Goal: Information Seeking & Learning: Learn about a topic

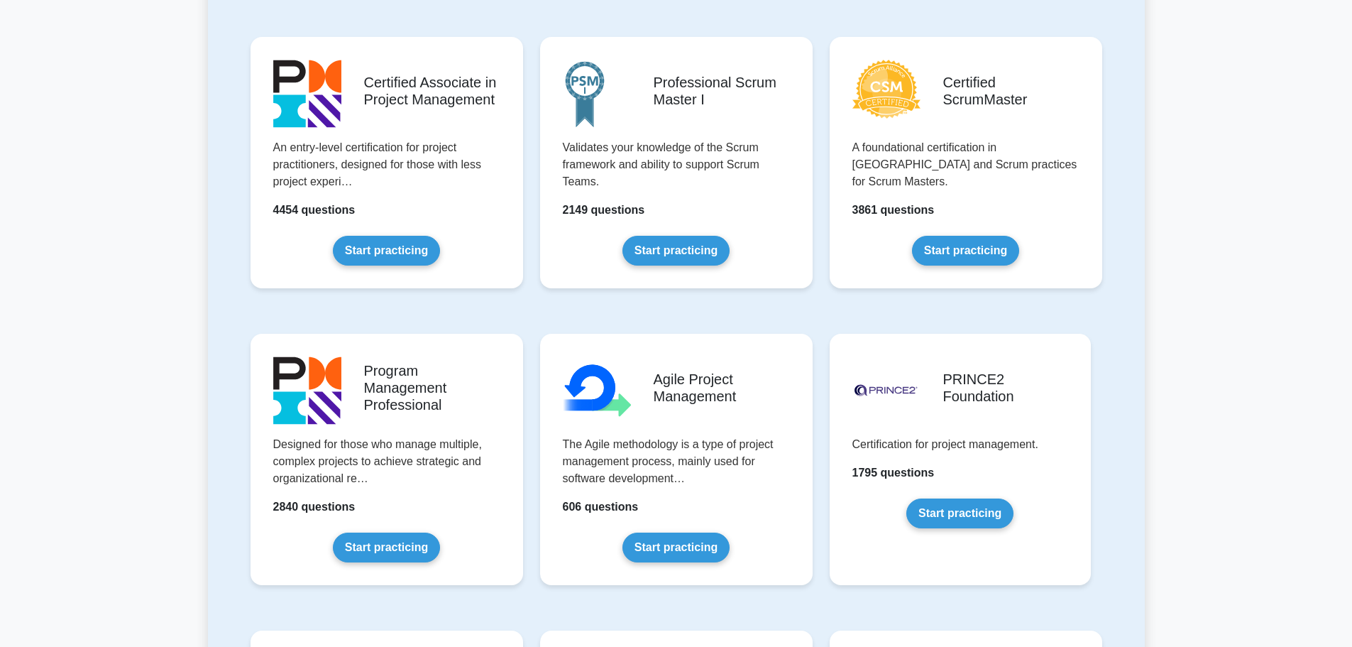
scroll to position [625, 0]
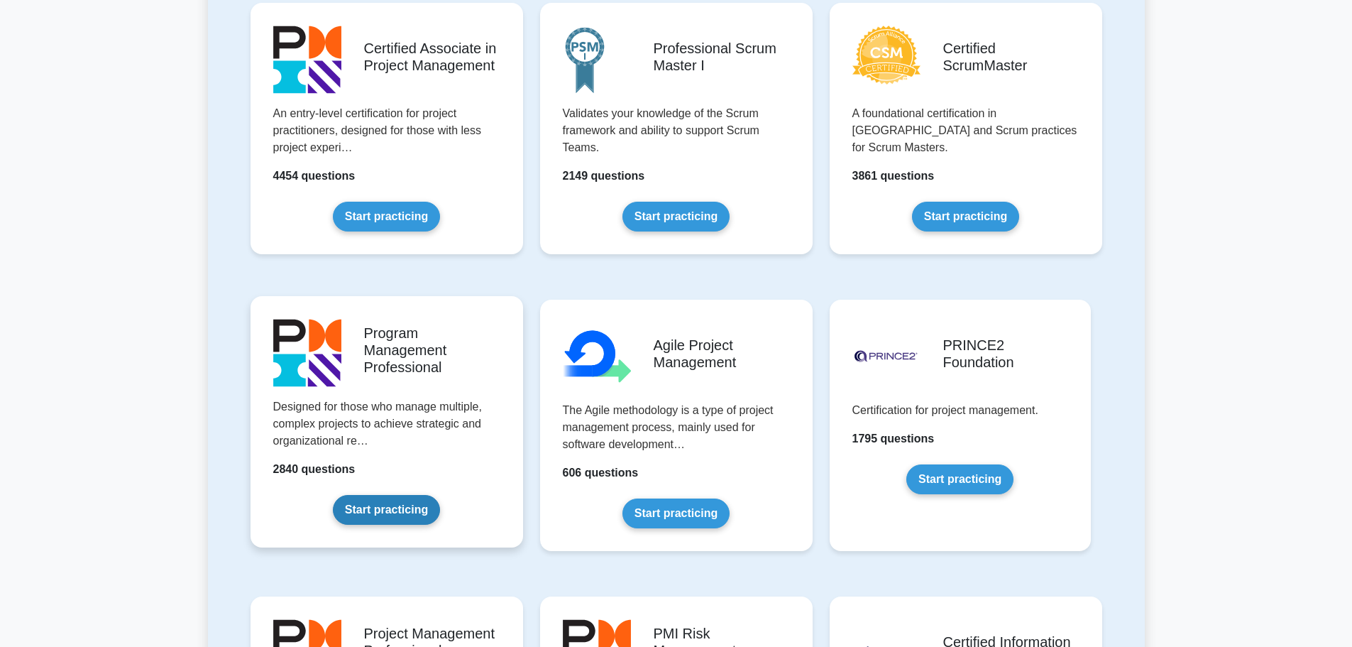
click at [412, 509] on link "Start practicing" at bounding box center [386, 510] width 107 height 30
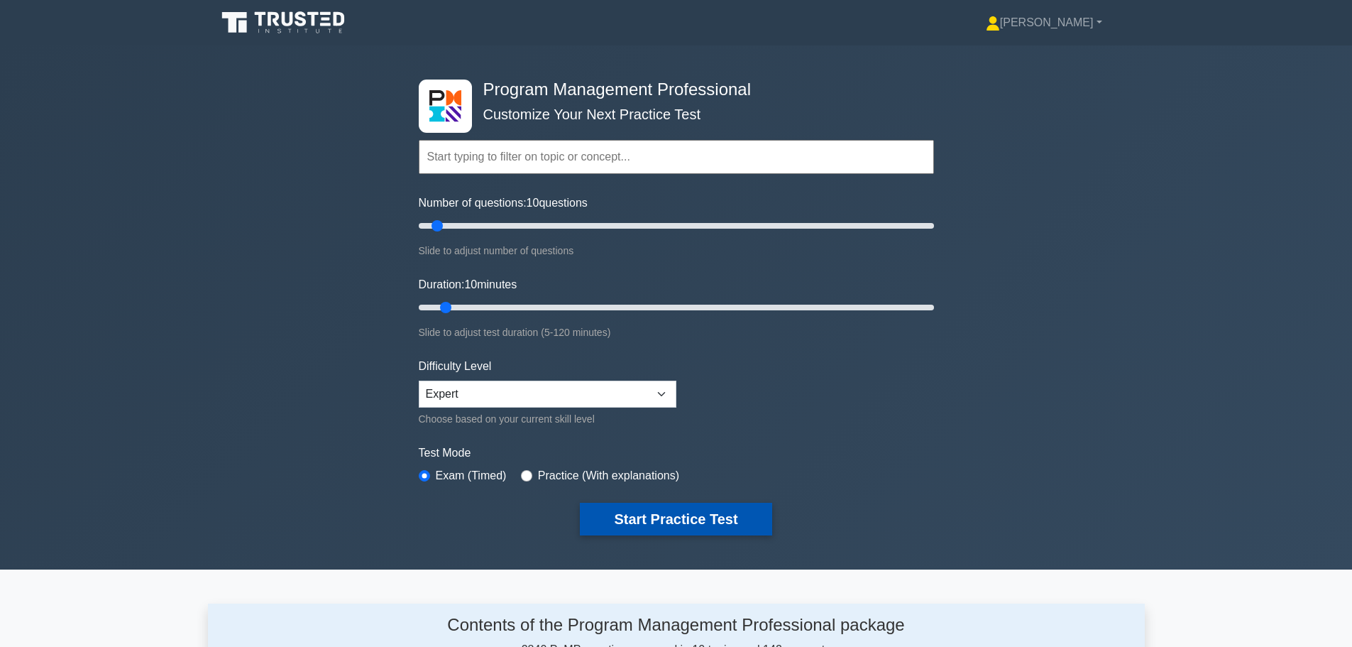
click at [656, 524] on button "Start Practice Test" at bounding box center [676, 519] width 192 height 33
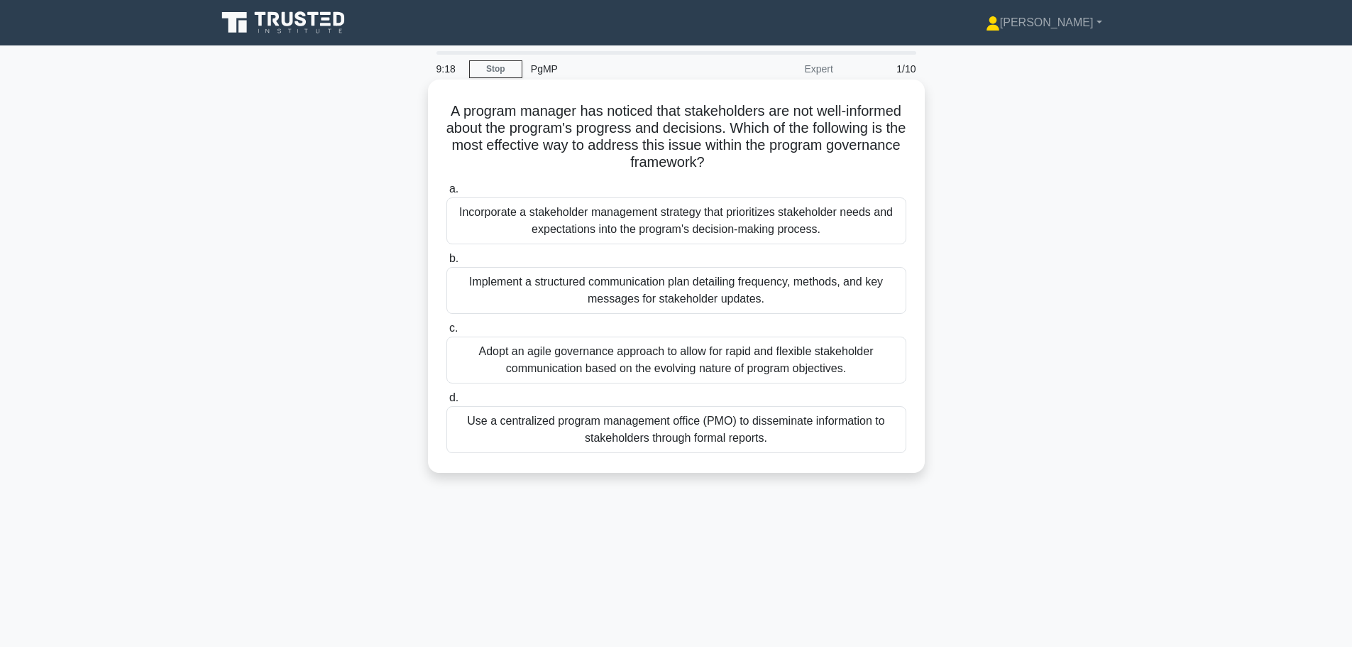
click at [641, 287] on div "Implement a structured communication plan detailing frequency, methods, and key…" at bounding box center [677, 290] width 460 height 47
click at [447, 263] on input "b. Implement a structured communication plan detailing frequency, methods, and …" at bounding box center [447, 258] width 0 height 9
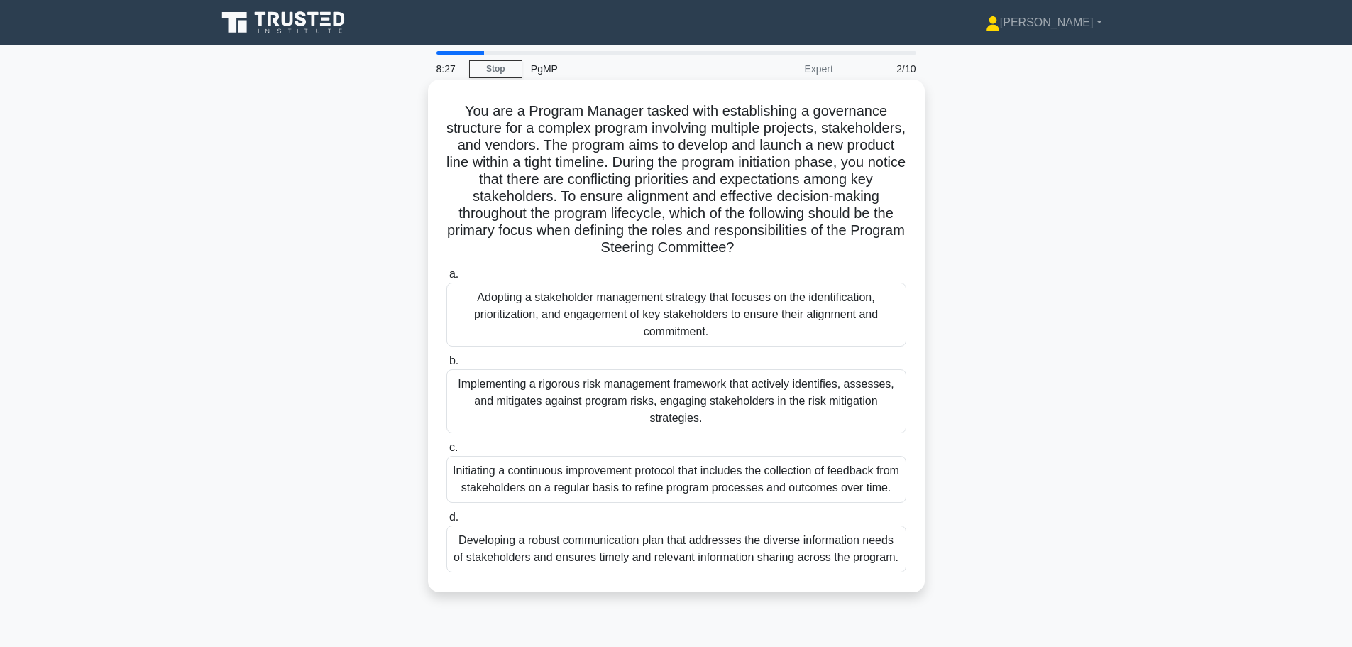
click at [605, 332] on div "Adopting a stakeholder management strategy that focuses on the identification, …" at bounding box center [677, 315] width 460 height 64
click at [447, 279] on input "a. Adopting a stakeholder management strategy that focuses on the identificatio…" at bounding box center [447, 274] width 0 height 9
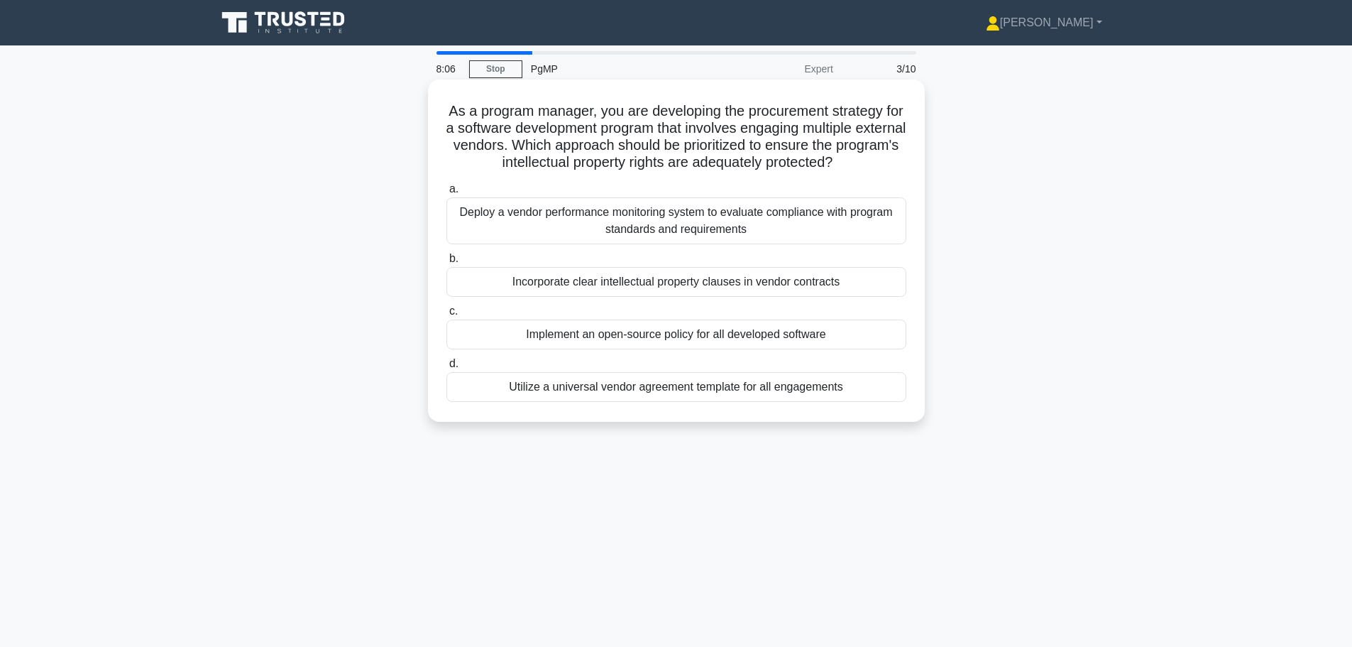
click at [645, 278] on div "Incorporate clear intellectual property clauses in vendor contracts" at bounding box center [677, 282] width 460 height 30
click at [447, 263] on input "b. Incorporate clear intellectual property clauses in vendor contracts" at bounding box center [447, 258] width 0 height 9
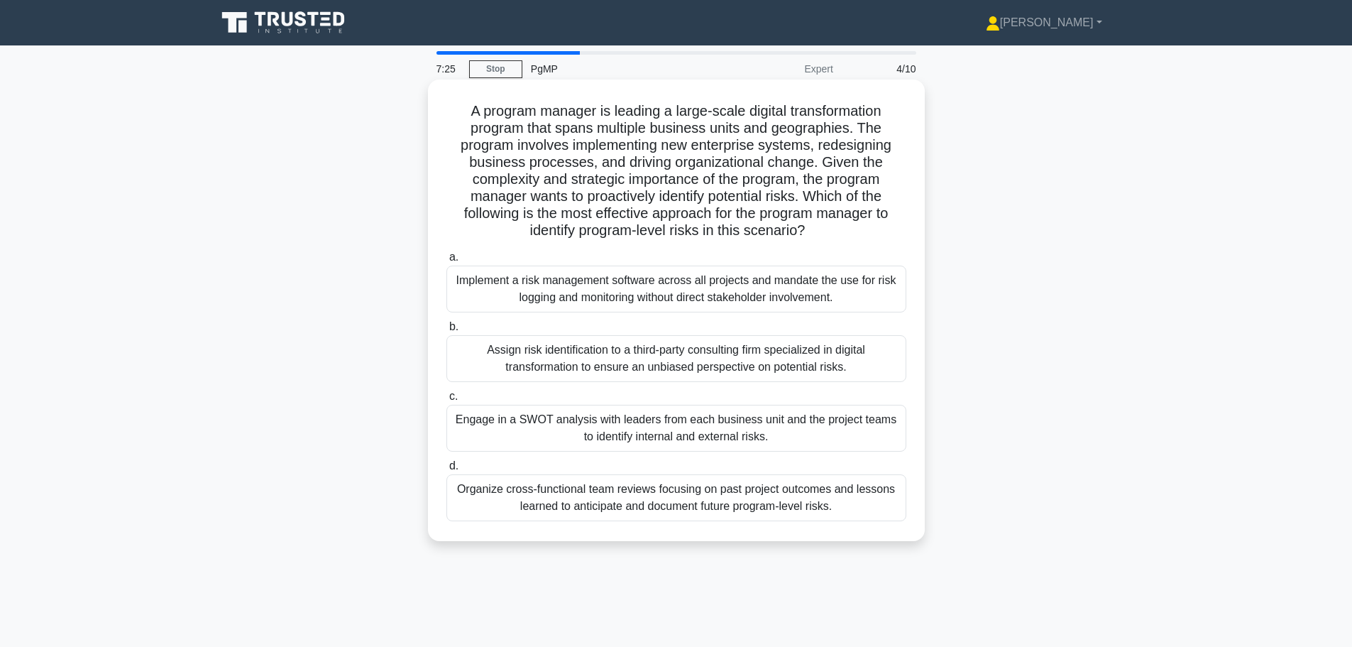
click at [665, 490] on div "Organize cross-functional team reviews focusing on past project outcomes and le…" at bounding box center [677, 497] width 460 height 47
click at [447, 471] on input "d. Organize cross-functional team reviews focusing on past project outcomes and…" at bounding box center [447, 465] width 0 height 9
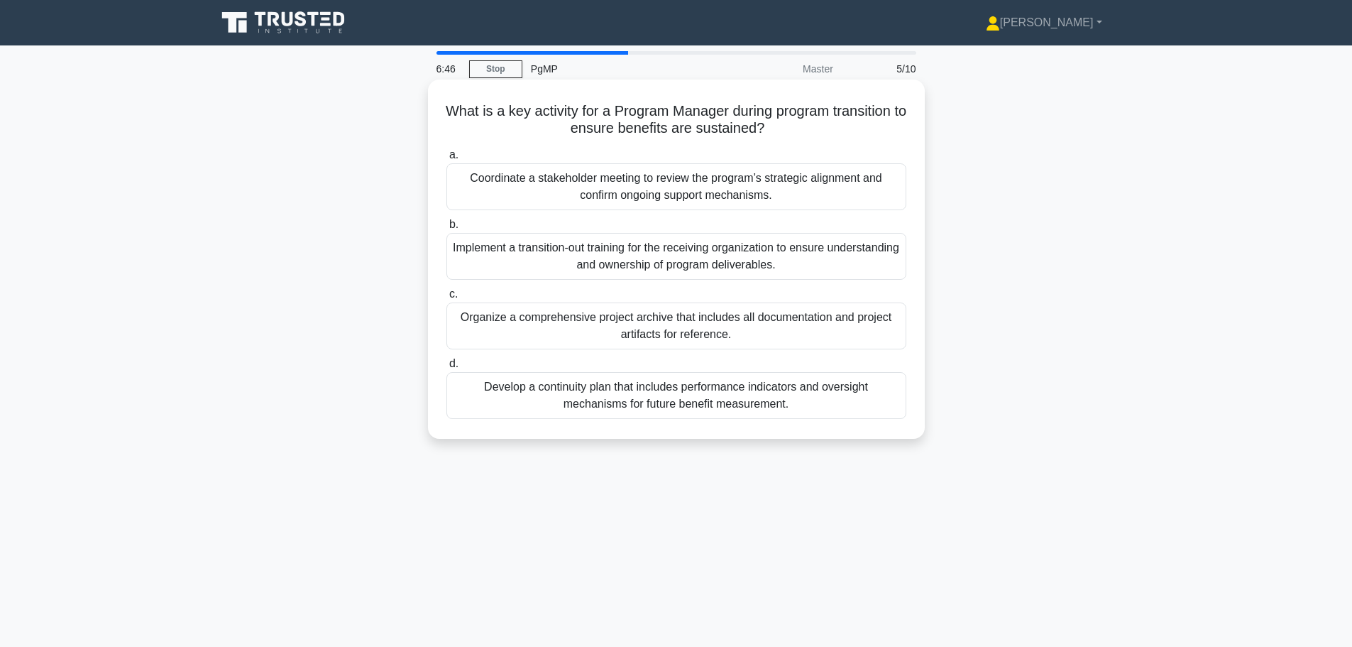
click at [699, 251] on div "Implement a transition-out training for the receiving organization to ensure un…" at bounding box center [677, 256] width 460 height 47
click at [447, 229] on input "b. Implement a transition-out training for the receiving organization to ensure…" at bounding box center [447, 224] width 0 height 9
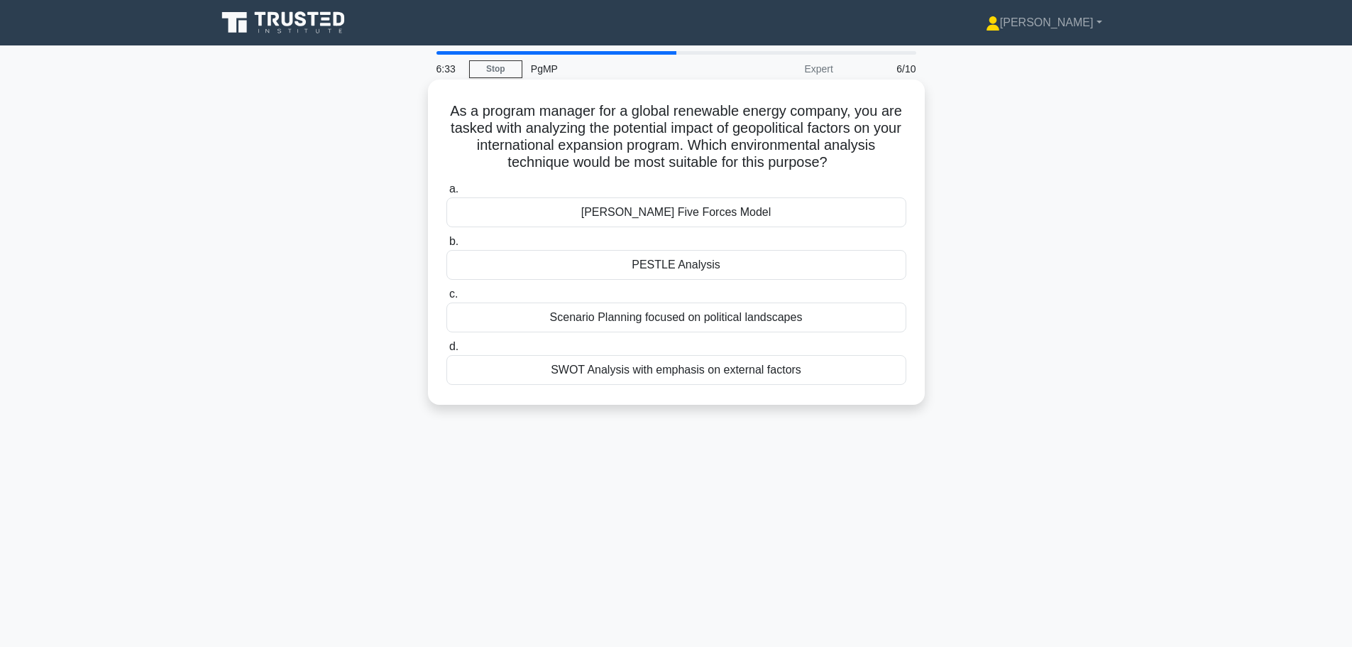
click at [690, 266] on div "PESTLE Analysis" at bounding box center [677, 265] width 460 height 30
click at [447, 246] on input "b. PESTLE Analysis" at bounding box center [447, 241] width 0 height 9
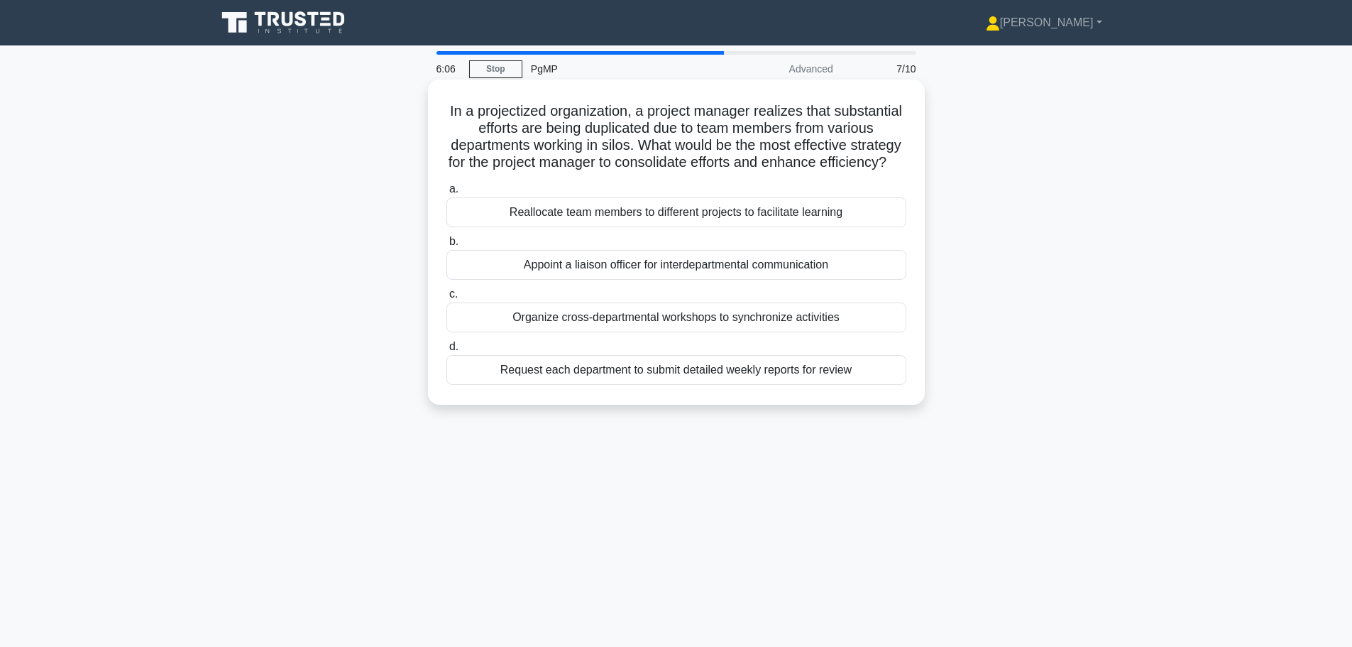
click at [665, 332] on div "Organize cross-departmental workshops to synchronize activities" at bounding box center [677, 317] width 460 height 30
click at [447, 299] on input "c. Organize cross-departmental workshops to synchronize activities" at bounding box center [447, 294] width 0 height 9
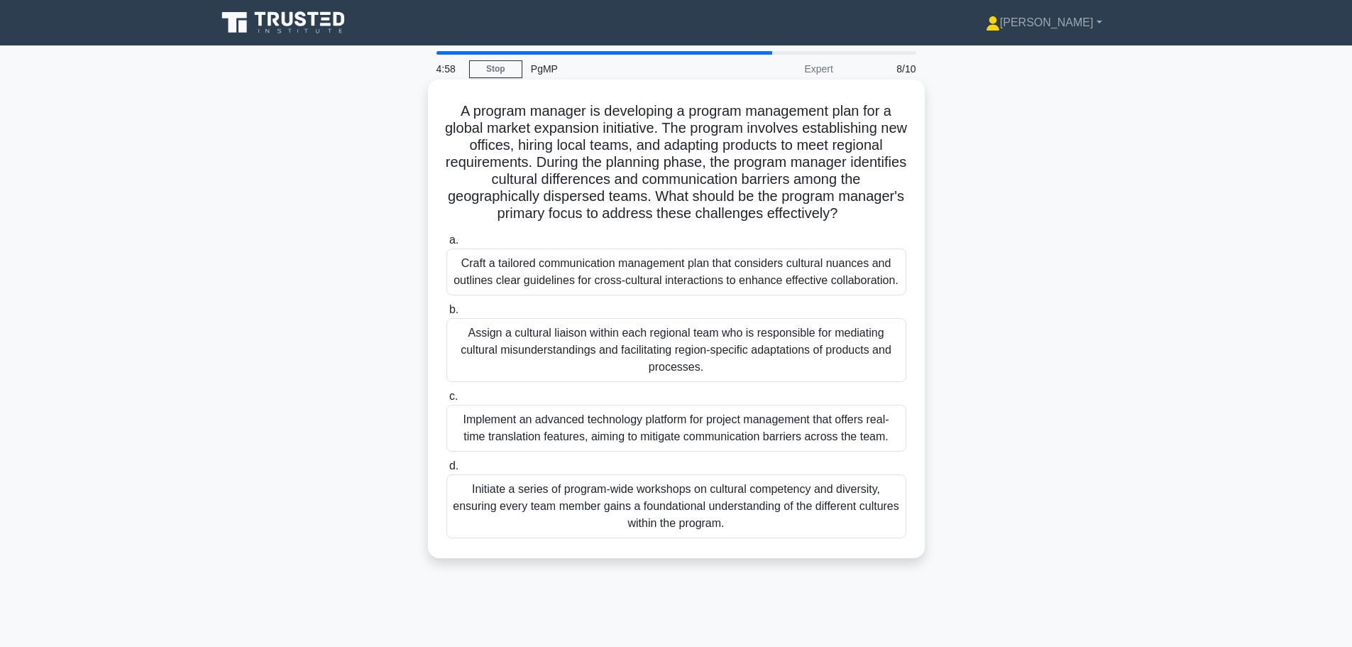
click at [640, 493] on div "Initiate a series of program-wide workshops on cultural competency and diversit…" at bounding box center [677, 506] width 460 height 64
click at [447, 471] on input "d. Initiate a series of program-wide workshops on cultural competency and diver…" at bounding box center [447, 465] width 0 height 9
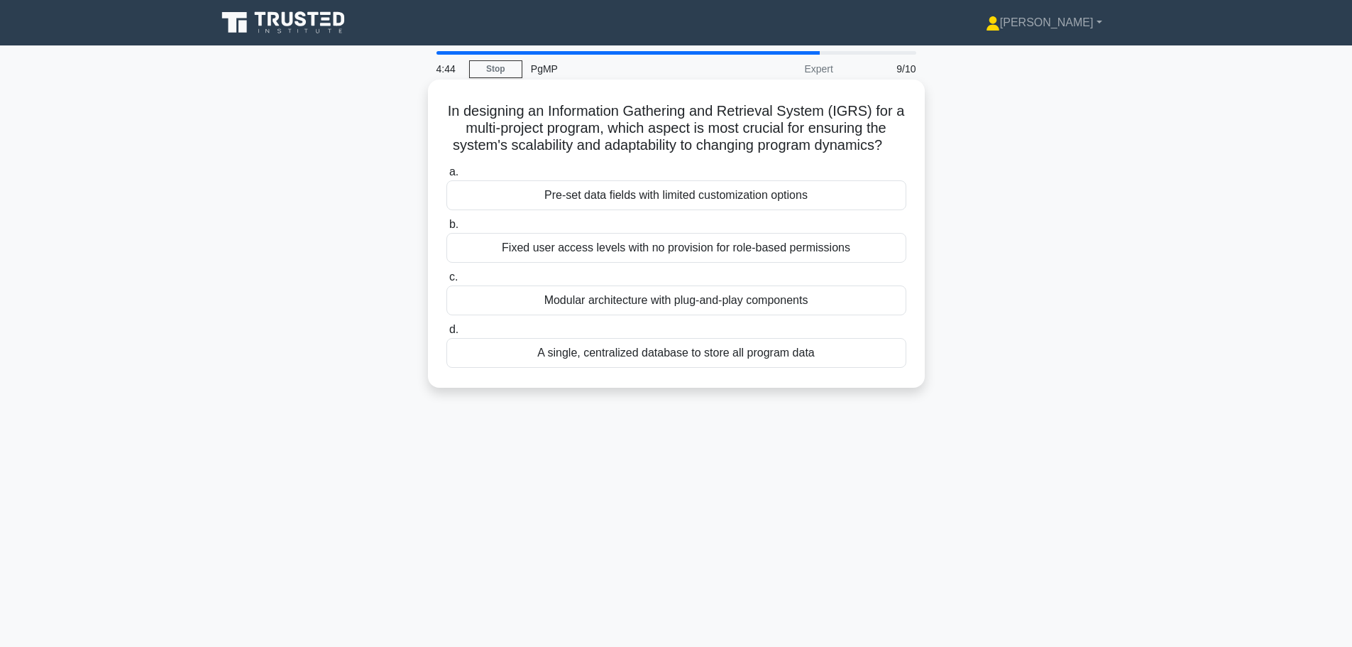
click at [731, 300] on div "Modular architecture with plug-and-play components" at bounding box center [677, 300] width 460 height 30
click at [447, 282] on input "c. Modular architecture with plug-and-play components" at bounding box center [447, 277] width 0 height 9
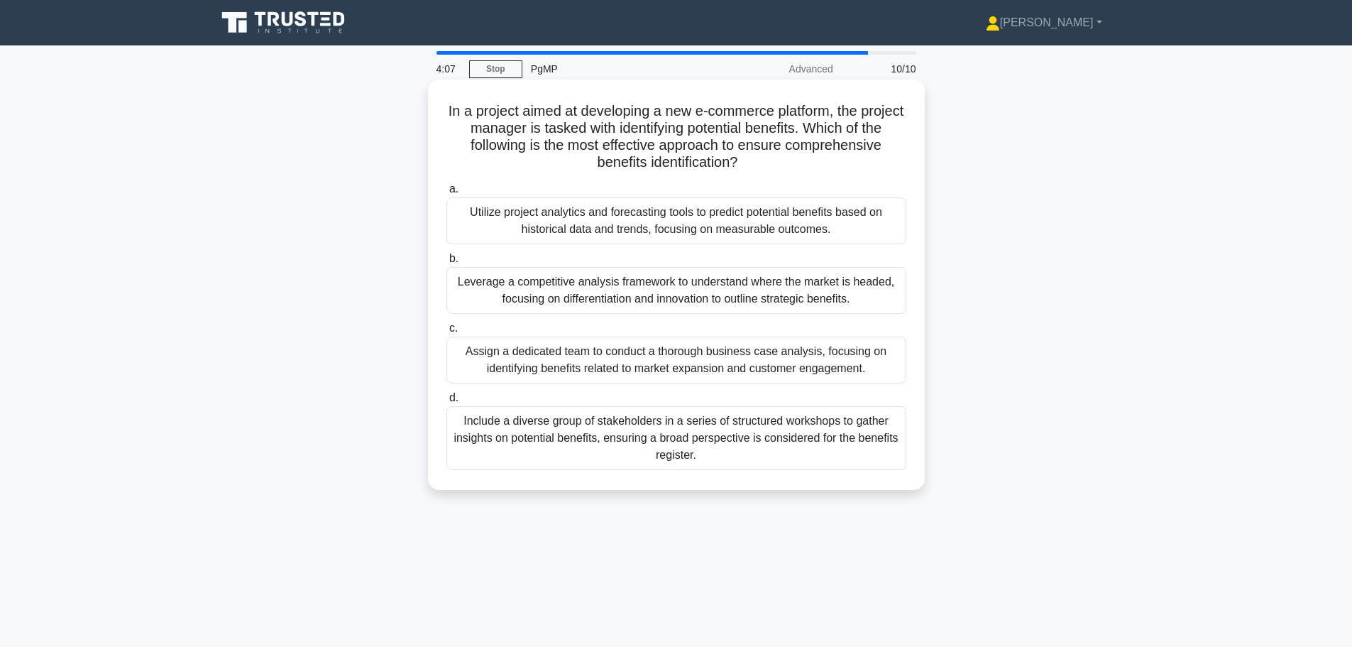
click at [681, 453] on div "Include a diverse group of stakeholders in a series of structured workshops to …" at bounding box center [677, 438] width 460 height 64
click at [447, 403] on input "d. Include a diverse group of stakeholders in a series of structured workshops …" at bounding box center [447, 397] width 0 height 9
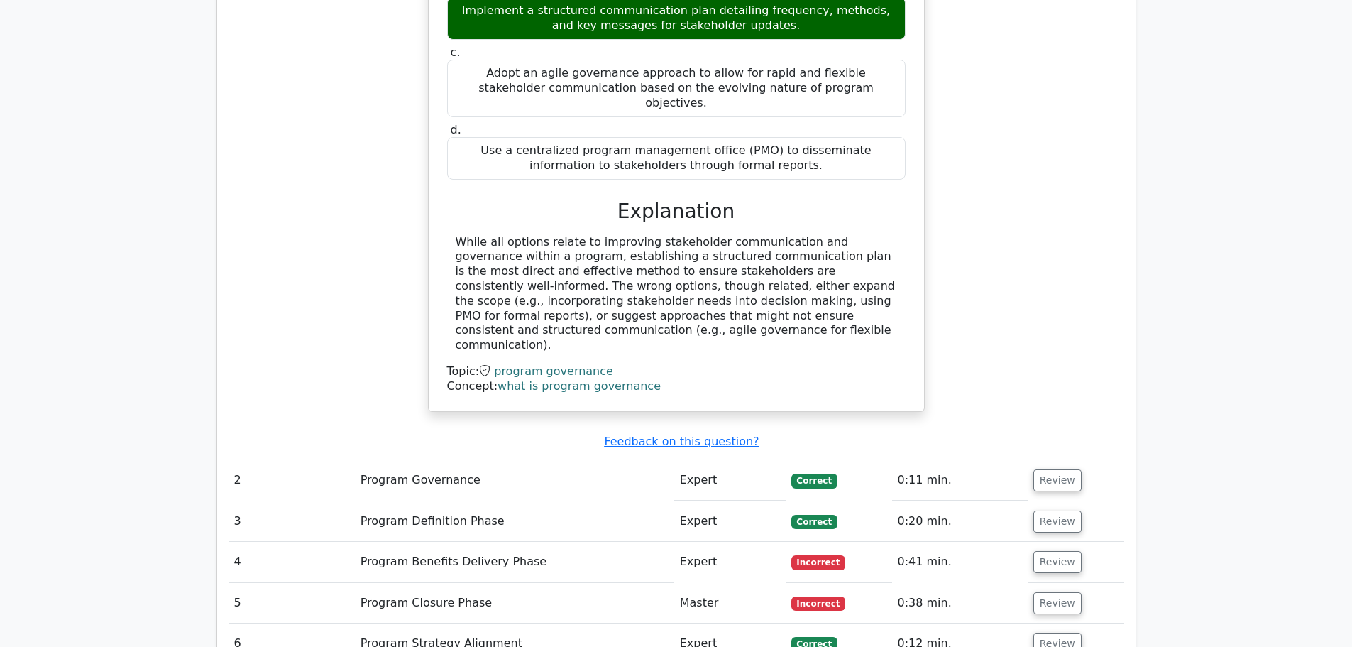
scroll to position [1112, 0]
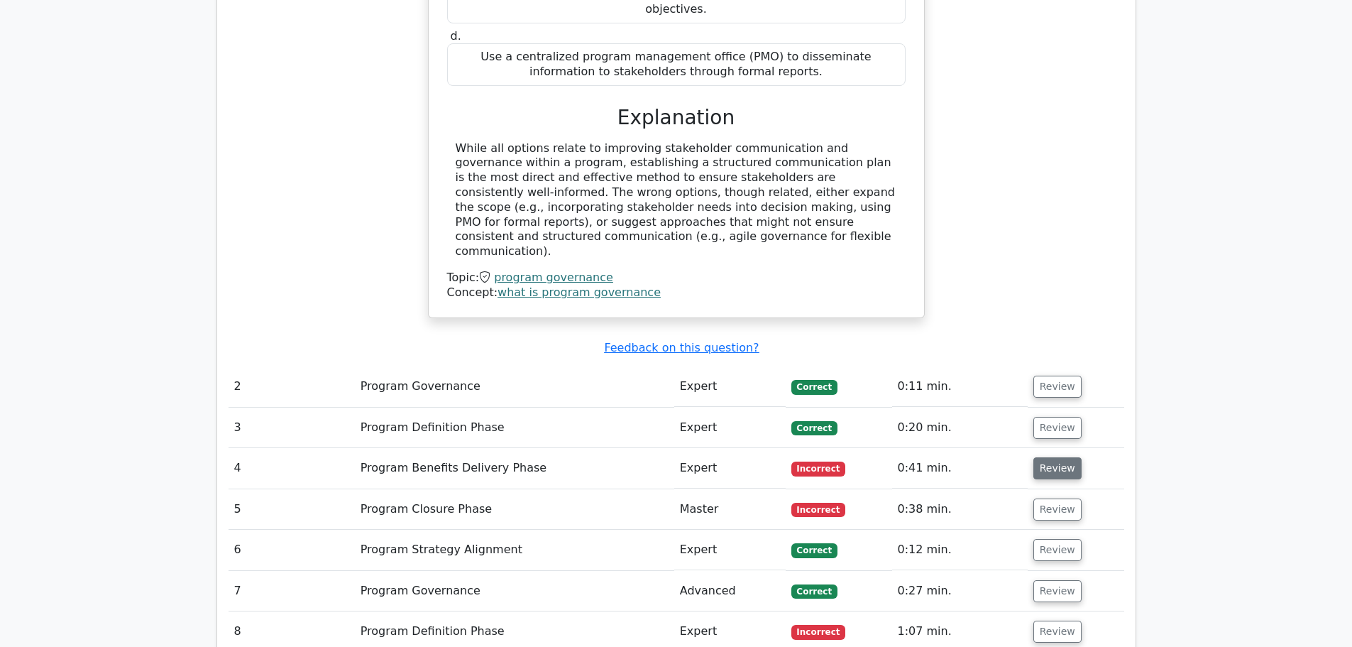
click at [1047, 457] on button "Review" at bounding box center [1058, 468] width 48 height 22
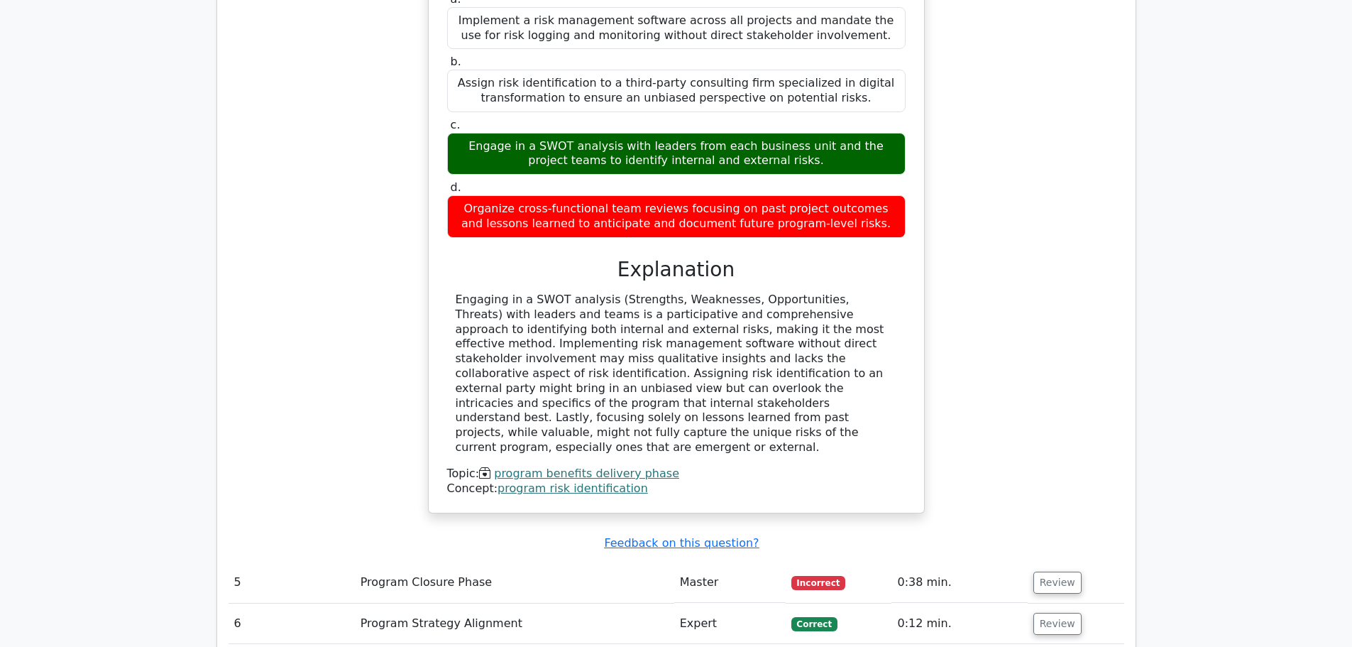
scroll to position [1899, 0]
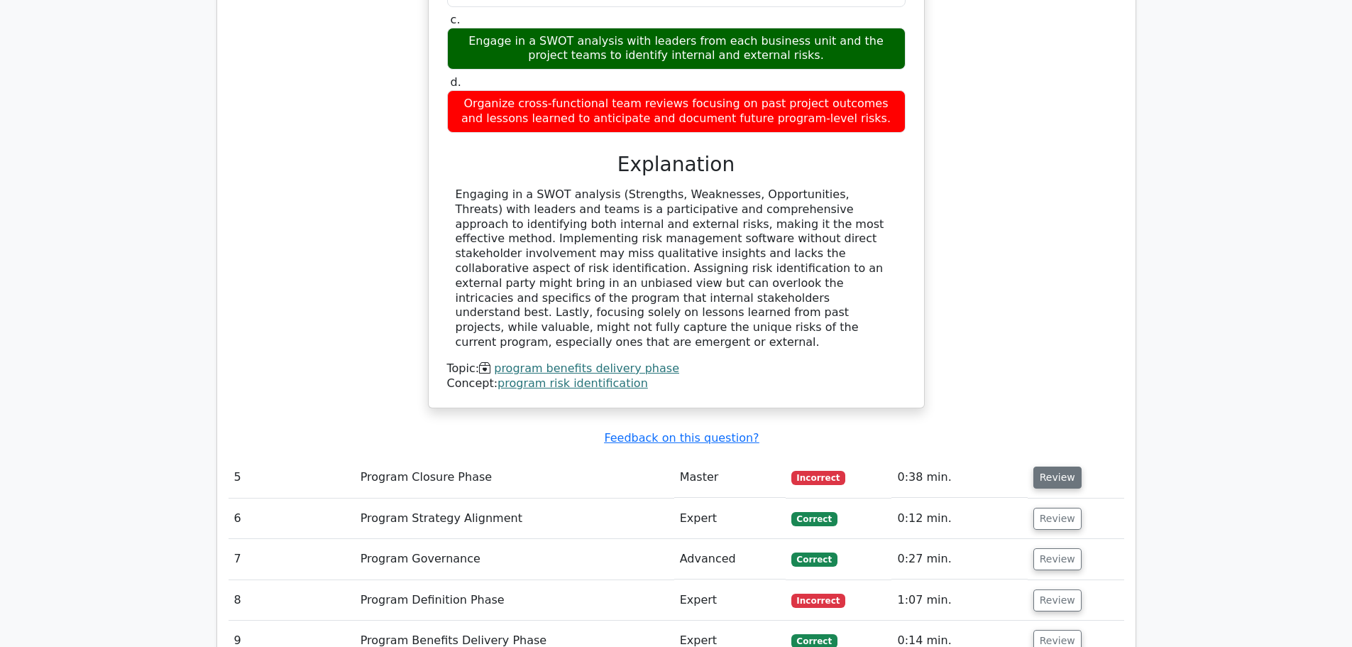
click at [1046, 466] on button "Review" at bounding box center [1058, 477] width 48 height 22
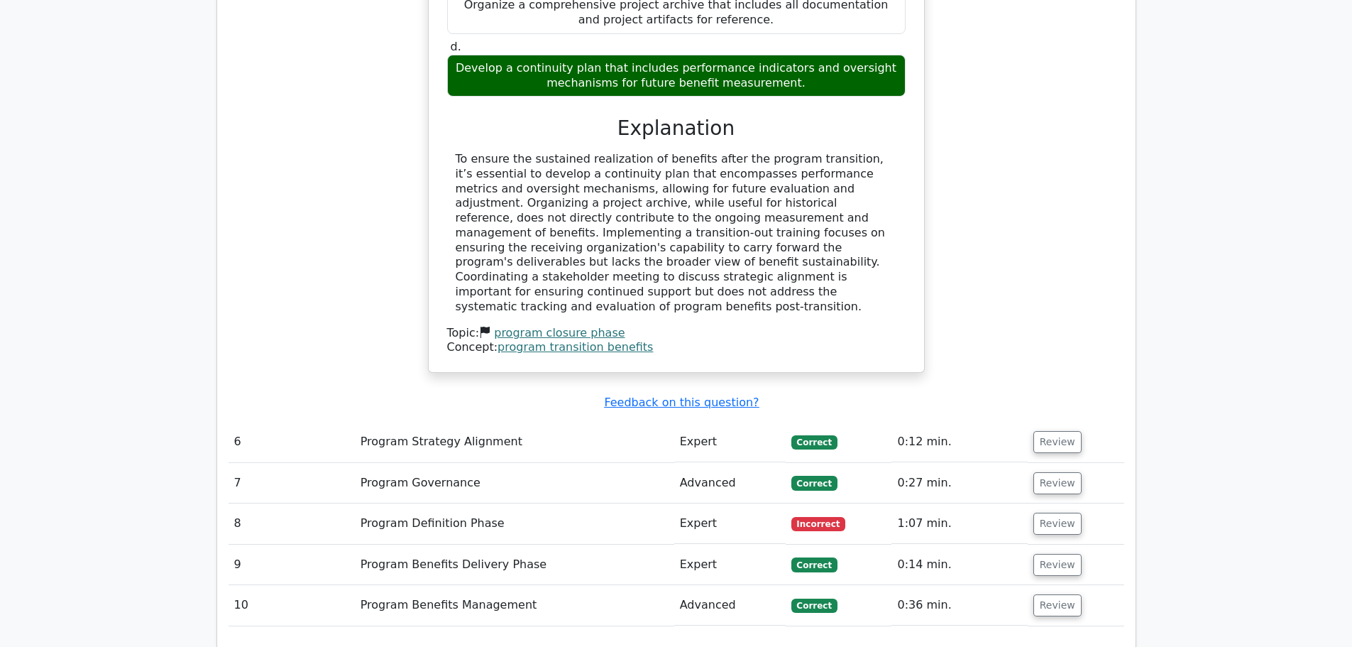
scroll to position [2628, 0]
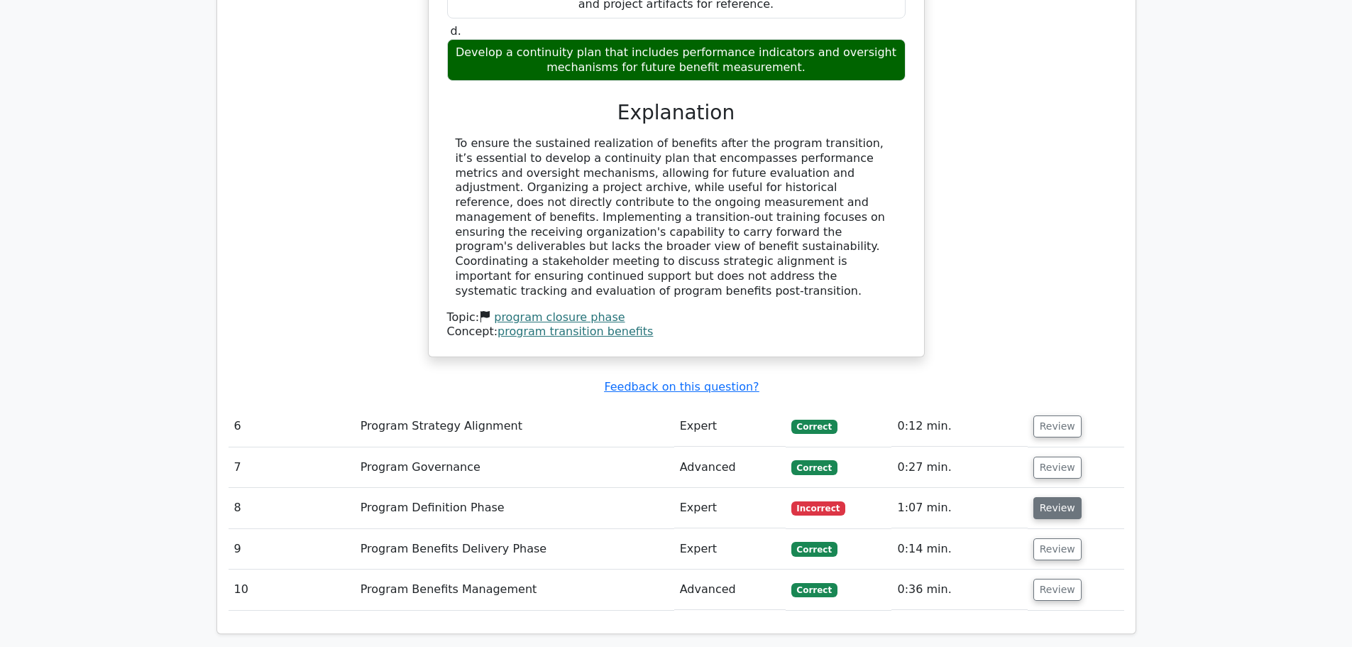
click at [1059, 497] on button "Review" at bounding box center [1058, 508] width 48 height 22
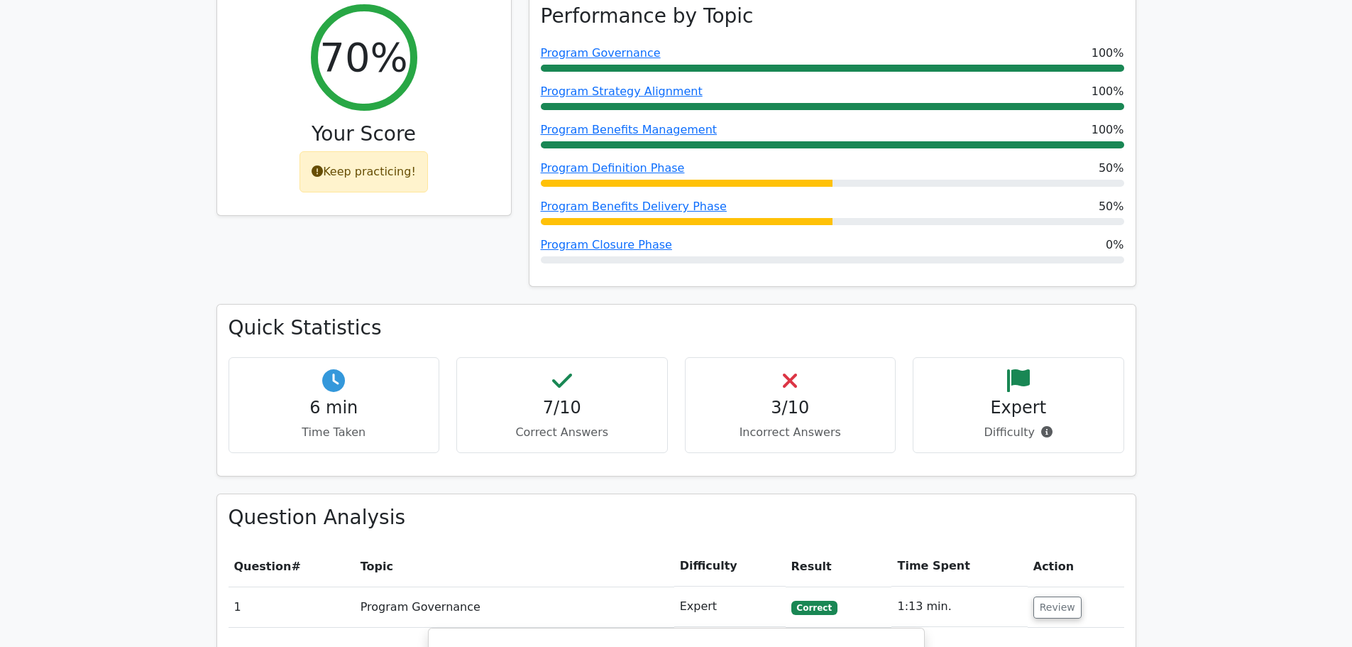
scroll to position [0, 0]
